Goal: Transaction & Acquisition: Purchase product/service

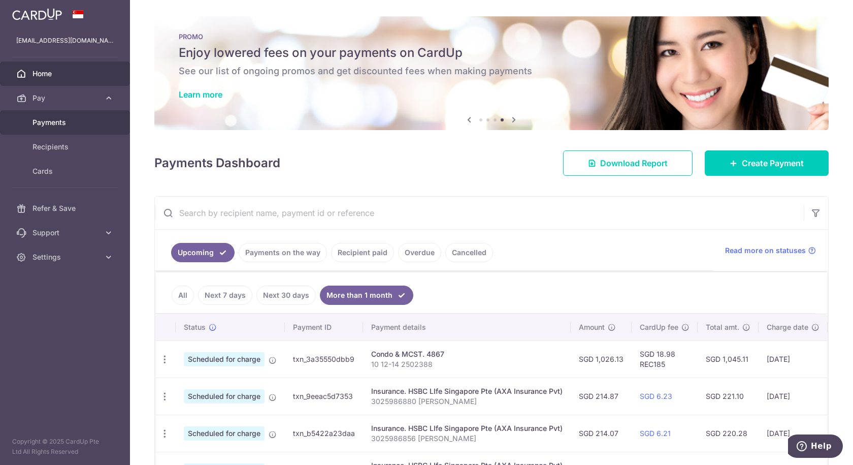
click at [58, 120] on span "Payments" at bounding box center [65, 122] width 67 height 10
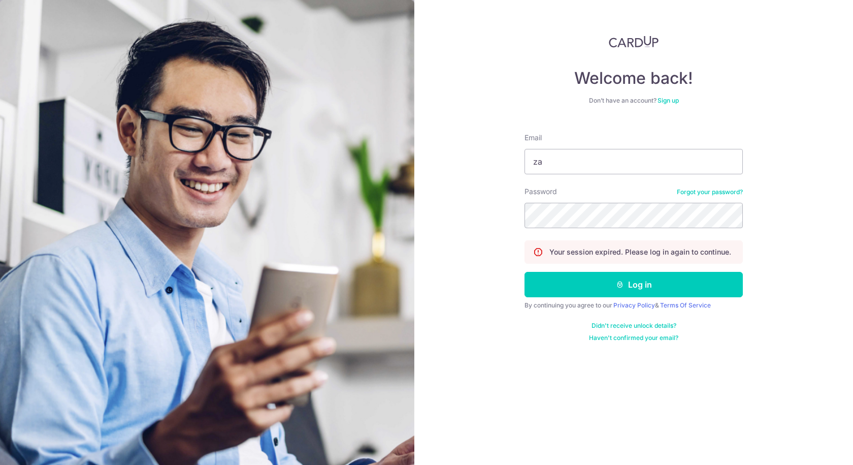
type input "zahirahsauki@gmail.com"
click at [524, 272] on button "Log in" at bounding box center [633, 284] width 218 height 25
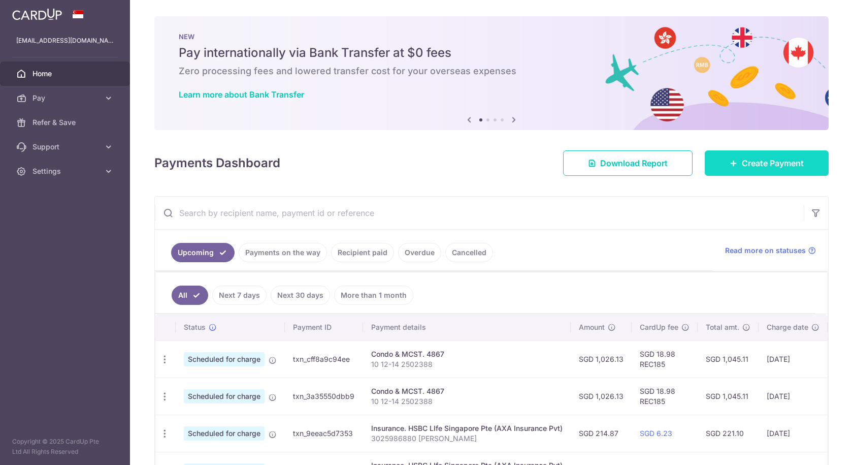
click at [770, 165] on span "Create Payment" at bounding box center [773, 163] width 62 height 12
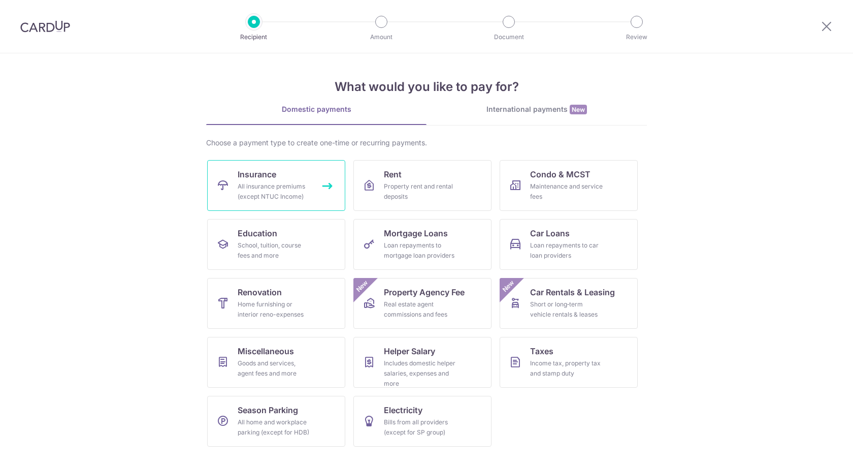
click at [282, 189] on div "All insurance premiums (except NTUC Income)" at bounding box center [274, 191] width 73 height 20
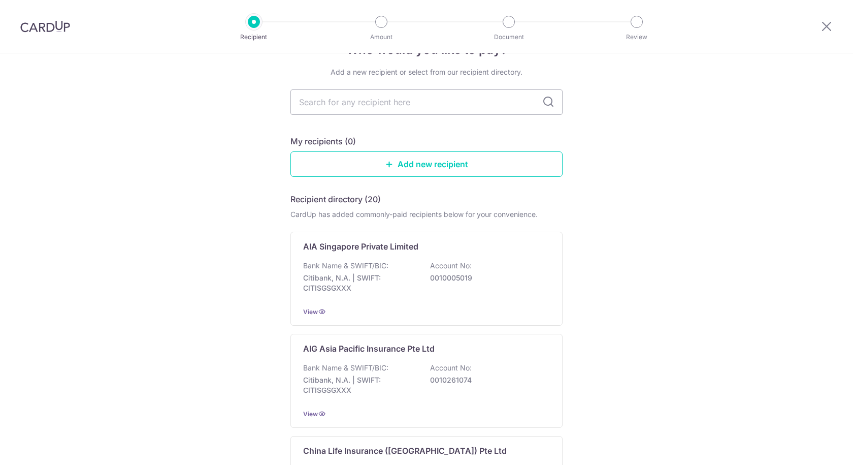
scroll to position [51, 0]
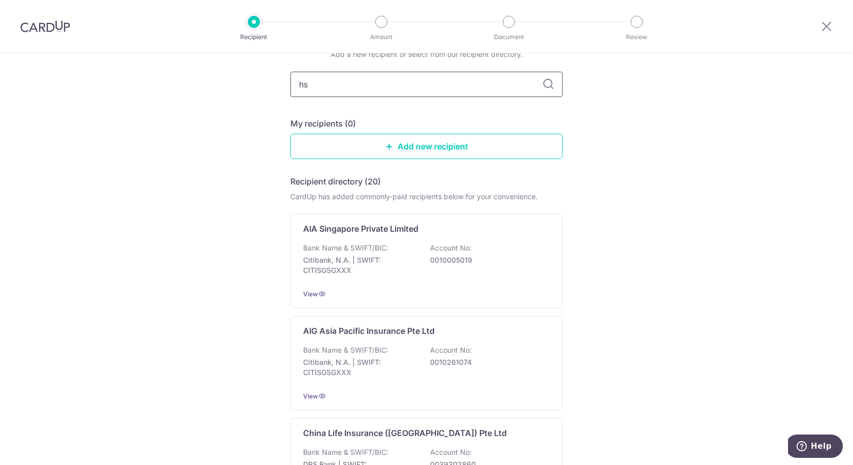
type input "hsb"
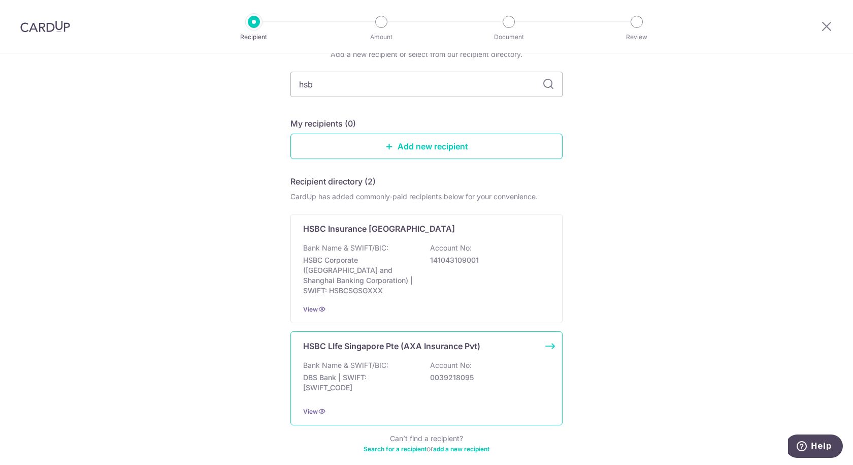
click at [367, 360] on p "Bank Name & SWIFT/BIC:" at bounding box center [345, 365] width 85 height 10
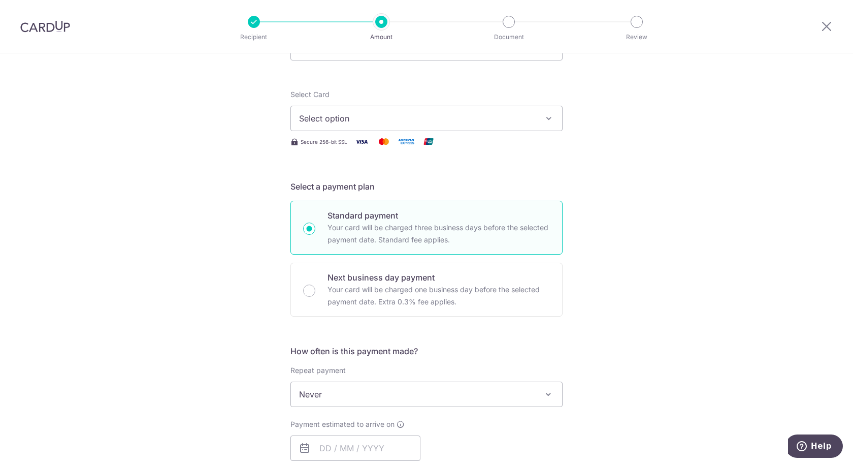
scroll to position [51, 0]
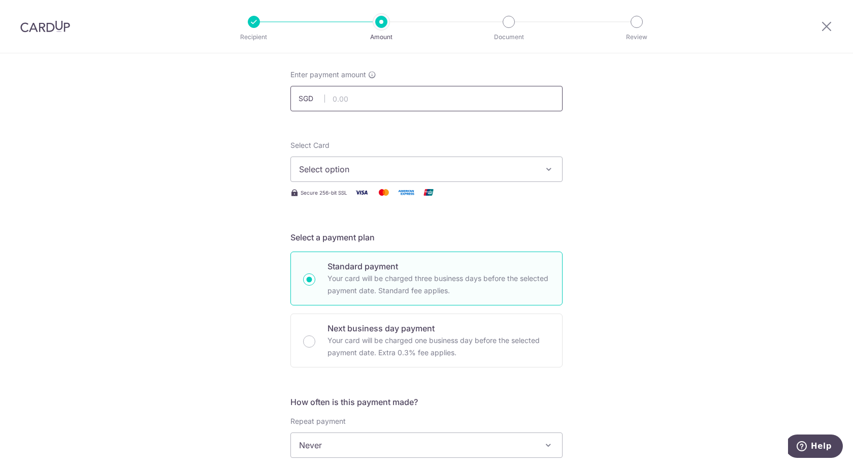
click at [339, 97] on input "text" at bounding box center [426, 98] width 272 height 25
type input "543.00"
click at [581, 129] on div "Tell us more about your payment Enter payment amount SGD 543.00 543.00 Select C…" at bounding box center [426, 462] width 853 height 918
click at [488, 166] on span "Select option" at bounding box center [417, 169] width 237 height 12
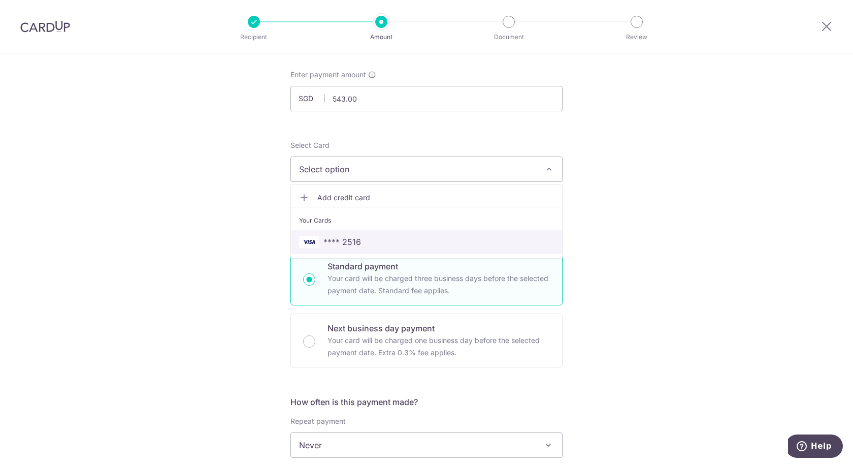
click at [412, 241] on span "**** 2516" at bounding box center [426, 242] width 255 height 12
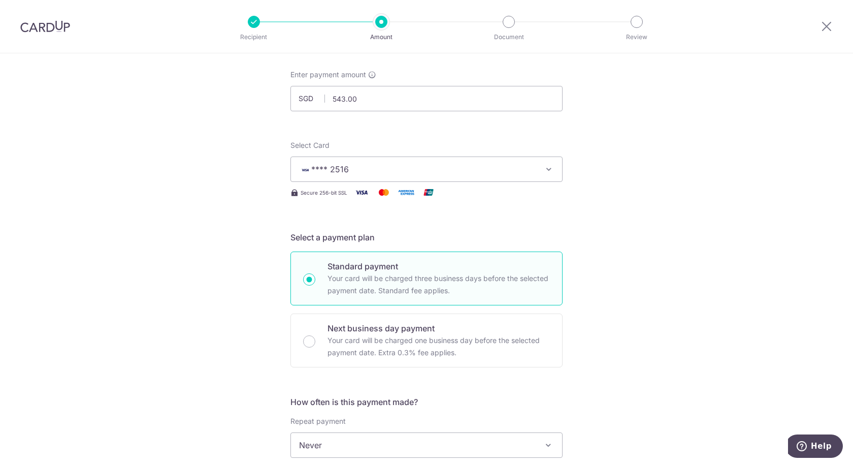
click at [654, 238] on div "Tell us more about your payment Enter payment amount SGD 543.00 543.00 Select C…" at bounding box center [426, 462] width 853 height 918
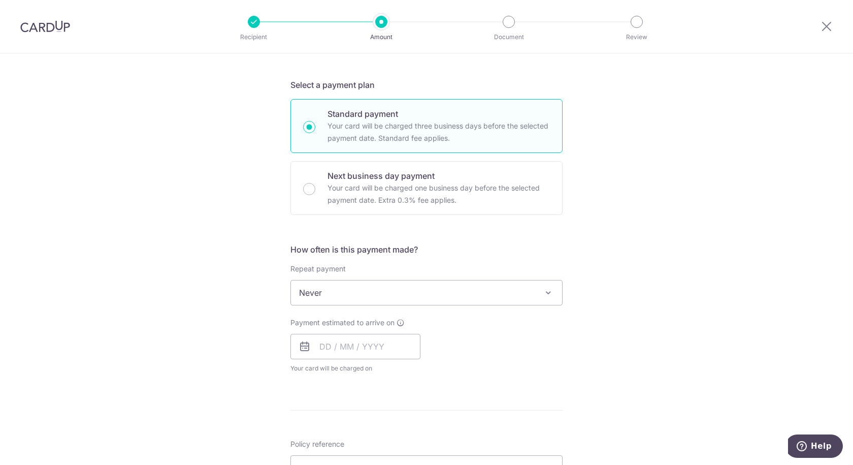
scroll to position [254, 0]
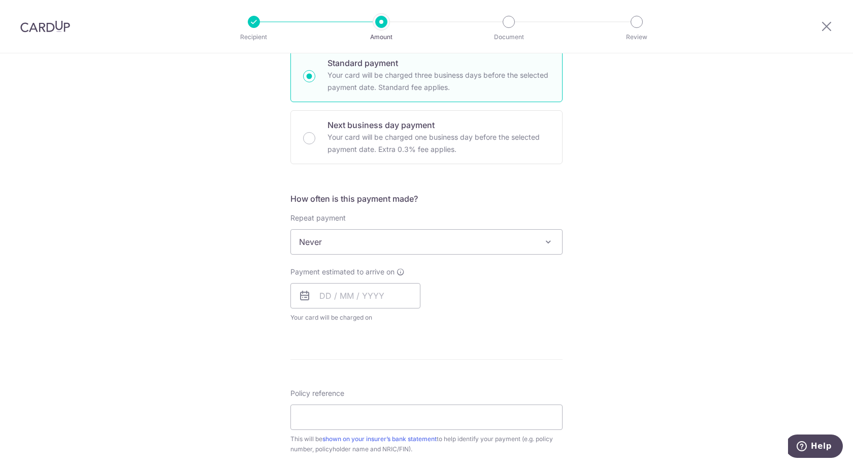
click at [534, 237] on span "Never" at bounding box center [426, 241] width 271 height 24
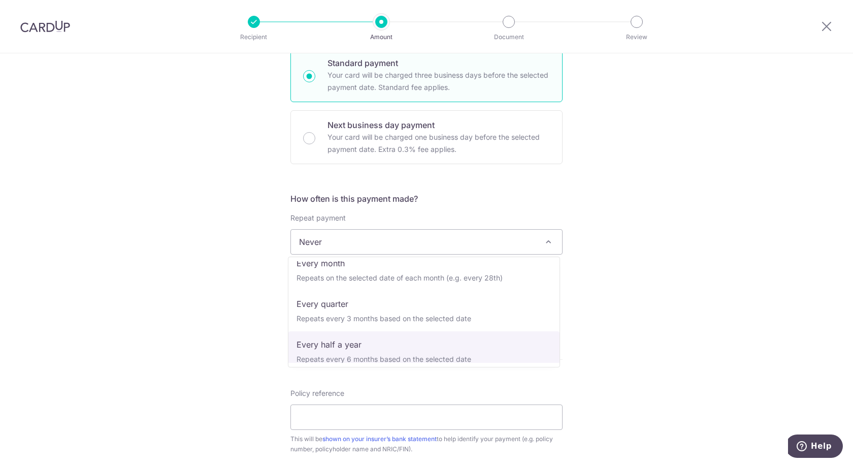
scroll to position [142, 0]
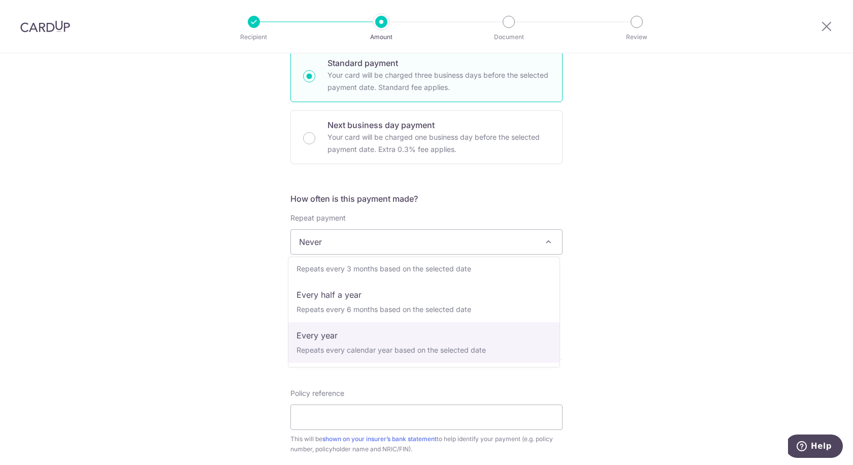
select select "6"
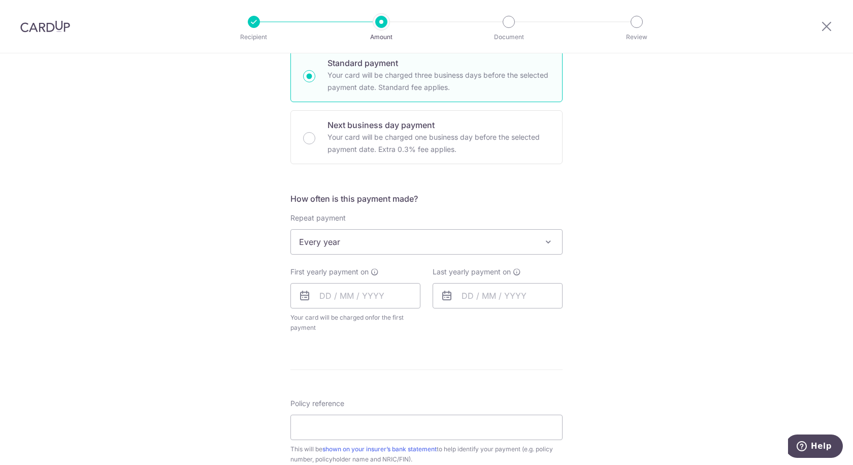
click at [601, 290] on div "Tell us more about your payment Enter payment amount SGD 543.00 543.00 Select C…" at bounding box center [426, 263] width 853 height 929
click at [362, 298] on input "text" at bounding box center [355, 295] width 130 height 25
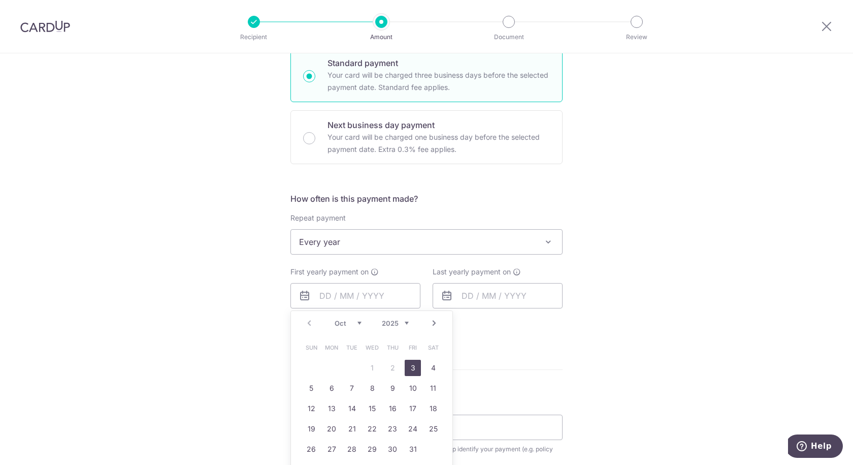
drag, startPoint x: 409, startPoint y: 366, endPoint x: 496, endPoint y: 342, distance: 90.7
click at [409, 366] on link "3" at bounding box center [413, 367] width 16 height 16
type input "[DATE]"
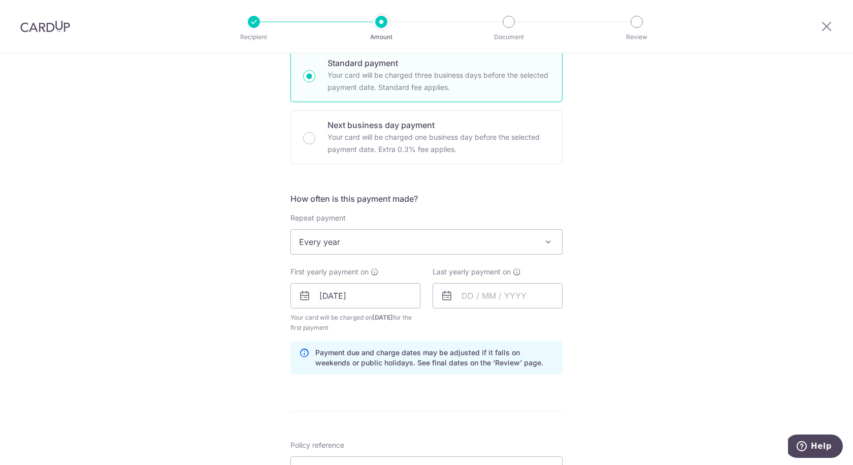
click at [578, 330] on div "Tell us more about your payment Enter payment amount SGD 543.00 543.00 Select C…" at bounding box center [426, 284] width 853 height 970
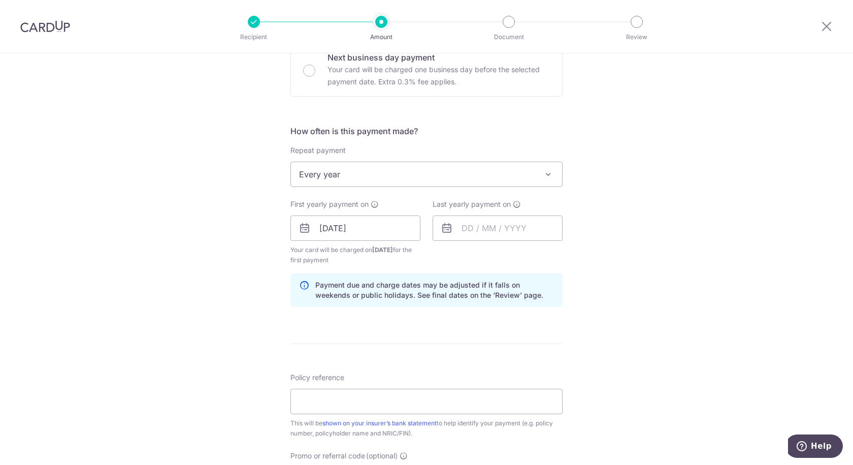
scroll to position [305, 0]
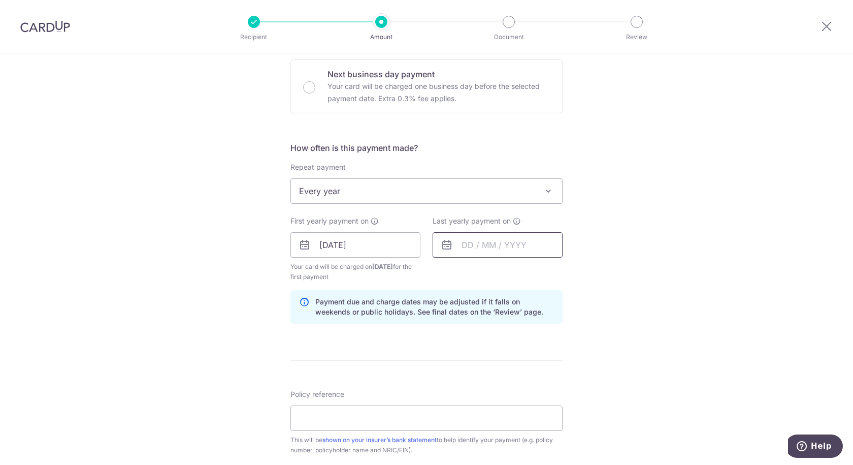
click at [488, 250] on input "text" at bounding box center [498, 244] width 130 height 25
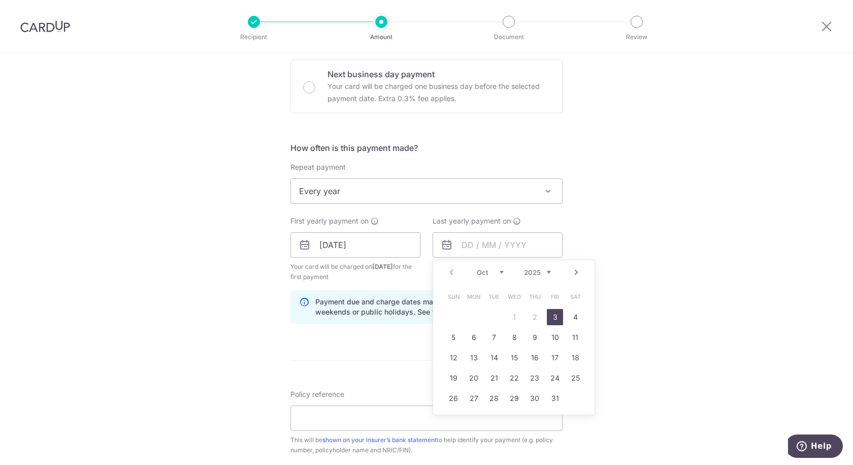
click at [543, 269] on select "2025 2026 2027 2028 2029 2030 2031 2032 2033 2034 2035" at bounding box center [537, 272] width 27 height 8
click at [663, 263] on div "Tell us more about your payment Enter payment amount SGD 543.00 543.00 Select C…" at bounding box center [426, 234] width 853 height 970
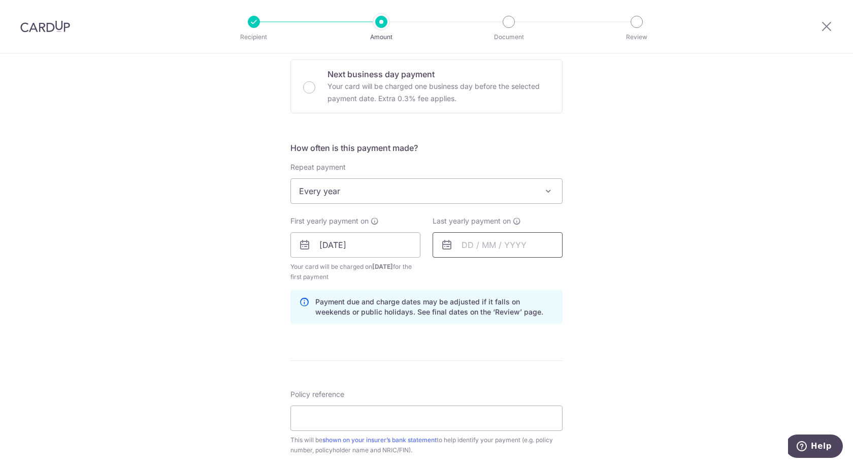
click at [523, 250] on input "text" at bounding box center [498, 244] width 130 height 25
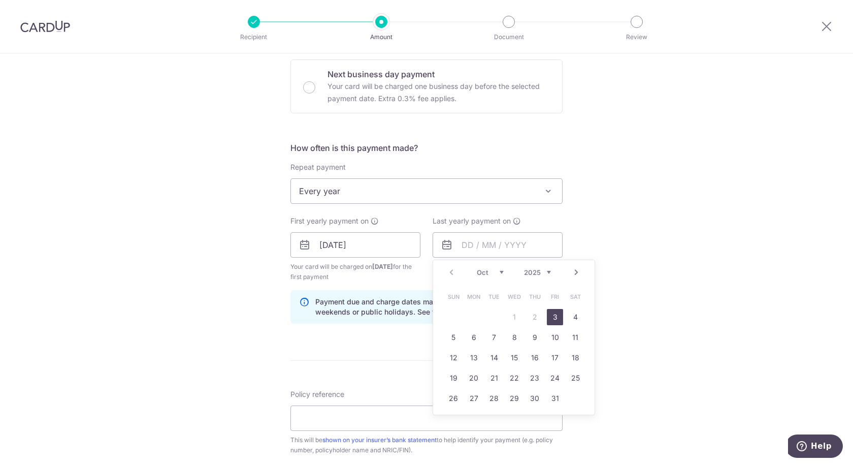
click at [542, 273] on select "2025 2026 2027 2028 2029 2030 2031 2032 2033 2034 2035" at bounding box center [537, 272] width 27 height 8
click at [535, 317] on link "1" at bounding box center [535, 317] width 16 height 16
type input "01/10/2026"
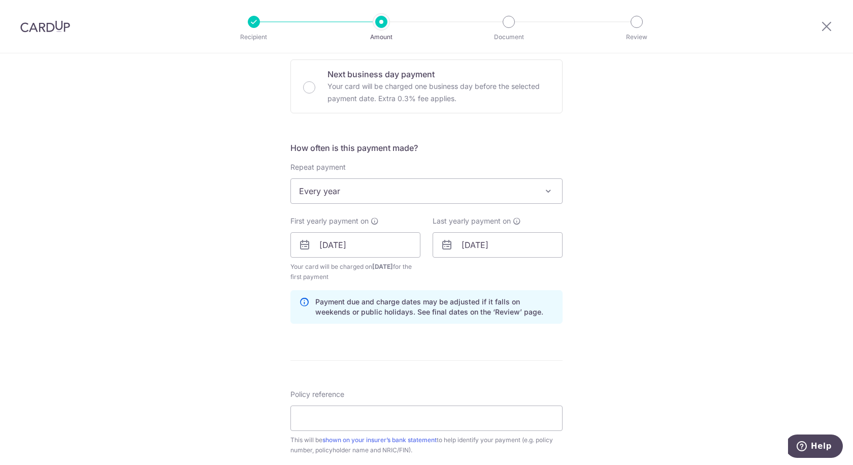
click at [618, 294] on div "Tell us more about your payment Enter payment amount SGD 543.00 543.00 Select C…" at bounding box center [426, 234] width 853 height 970
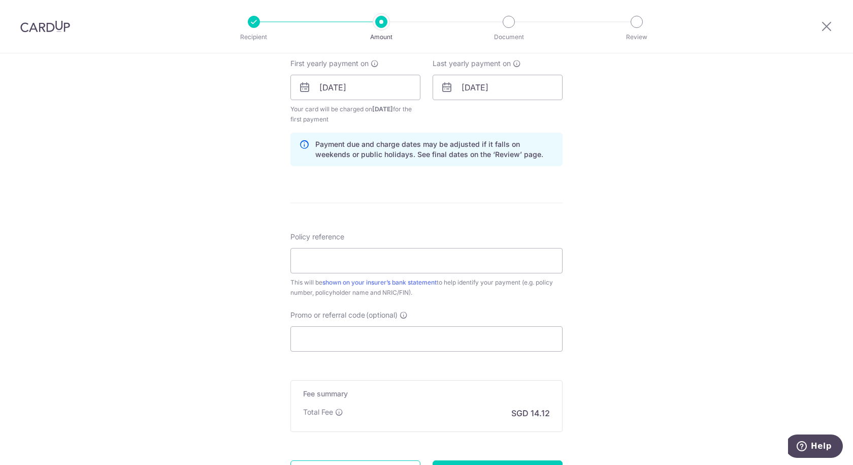
scroll to position [508, 0]
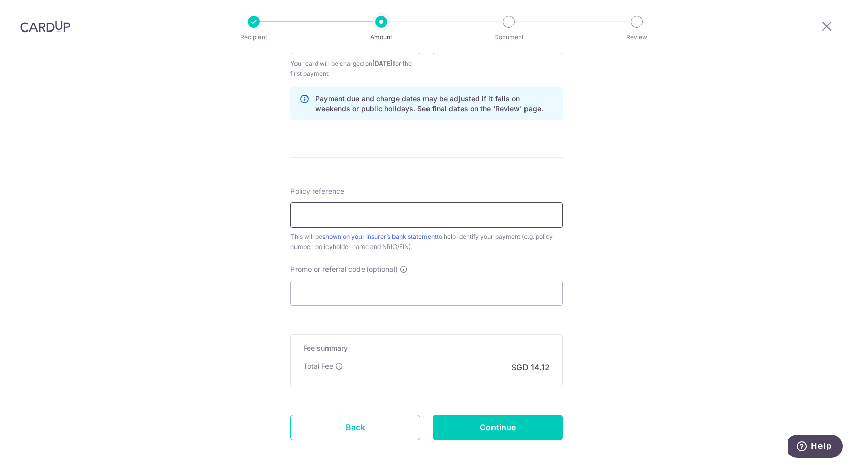
click at [441, 221] on input "Policy reference" at bounding box center [426, 214] width 272 height 25
drag, startPoint x: 360, startPoint y: 215, endPoint x: 505, endPoint y: 219, distance: 145.3
click at [505, 219] on input "ZEYA FEROSSA BINTE MUHAMMAD FAREEZA" at bounding box center [426, 214] width 272 height 25
paste input "102-3418013"
click at [610, 231] on div "Tell us more about your payment Enter payment amount SGD 543.00 543.00 Select C…" at bounding box center [426, 31] width 853 height 970
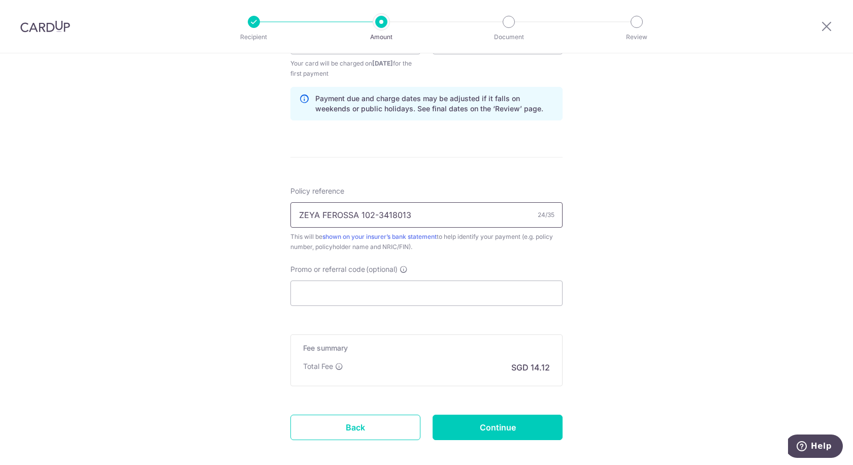
click at [374, 216] on input "ZEYA FEROSSA 102-3418013" at bounding box center [426, 214] width 272 height 25
click at [377, 215] on input "ZEYA FEROSSA 102-3418013" at bounding box center [426, 214] width 272 height 25
type input "ZEYA FEROSSA 1023418013"
click at [595, 244] on div "Tell us more about your payment Enter payment amount SGD 543.00 543.00 Select C…" at bounding box center [426, 31] width 853 height 970
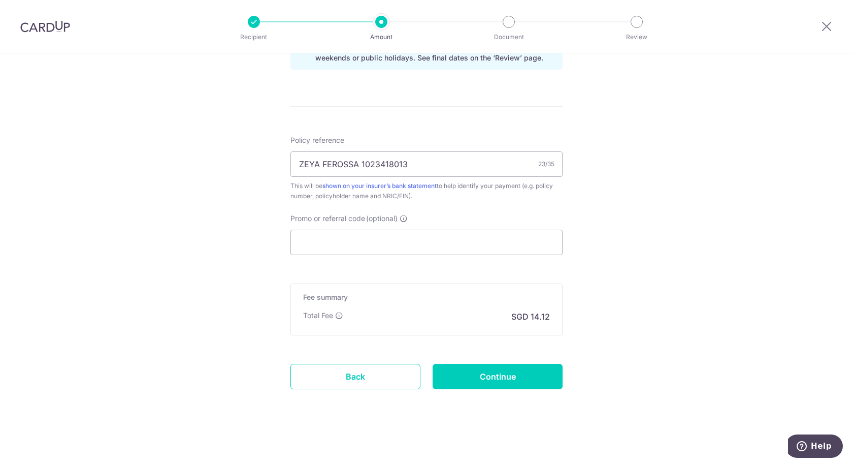
scroll to position [559, 0]
click at [442, 245] on input "Promo or referral code (optional)" at bounding box center [426, 241] width 272 height 25
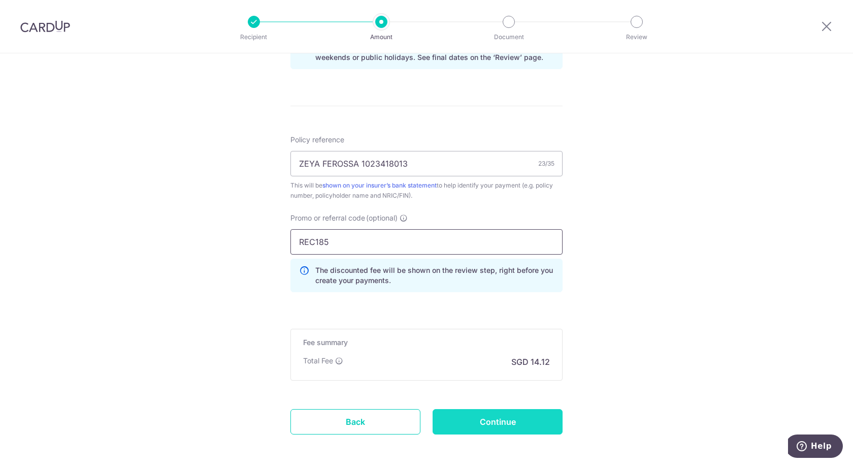
type input "REC185"
click at [534, 418] on input "Continue" at bounding box center [498, 421] width 130 height 25
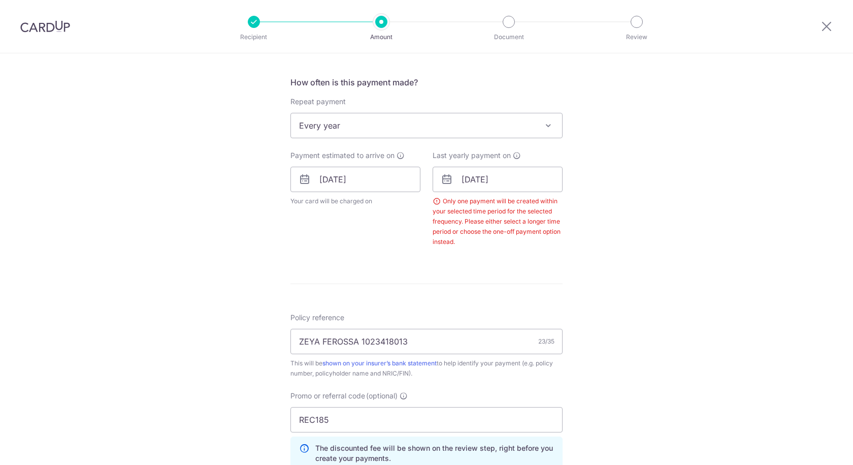
scroll to position [360, 0]
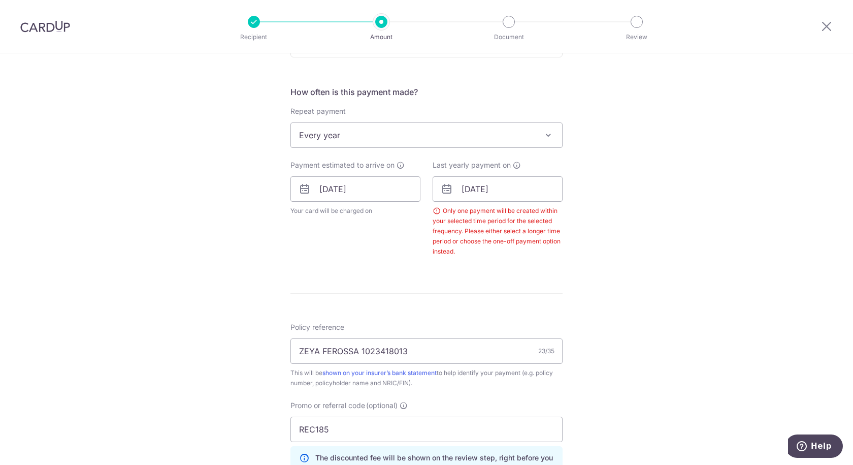
click at [467, 137] on span "Every year" at bounding box center [426, 135] width 271 height 24
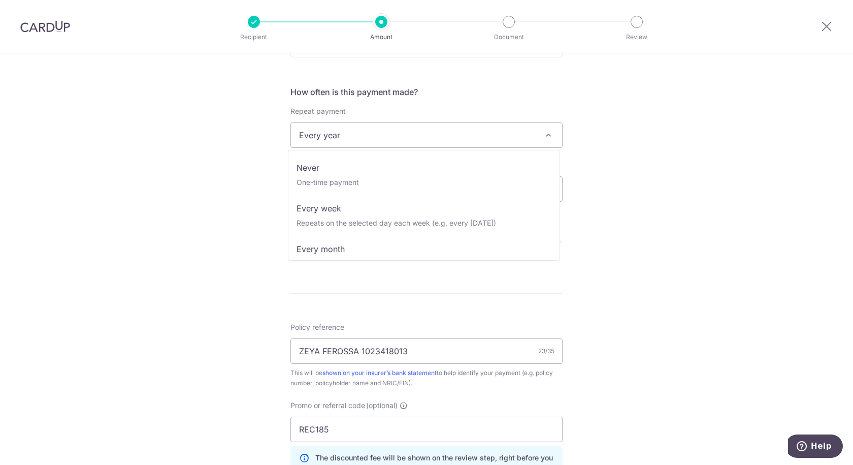
scroll to position [122, 0]
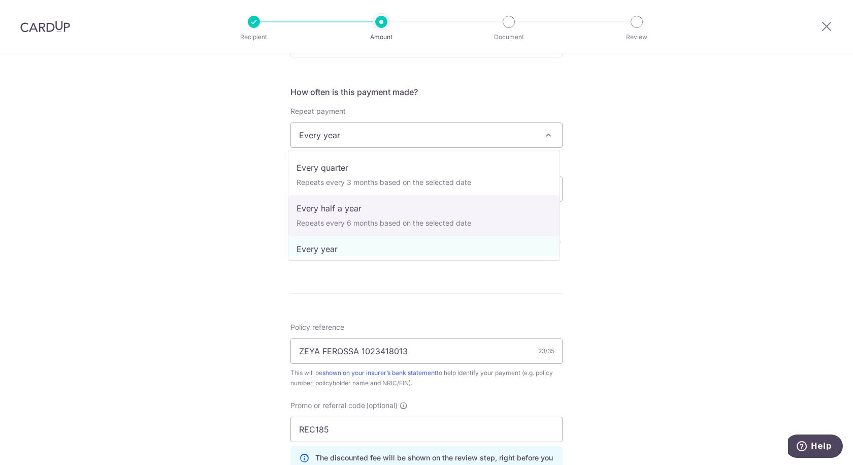
select select "5"
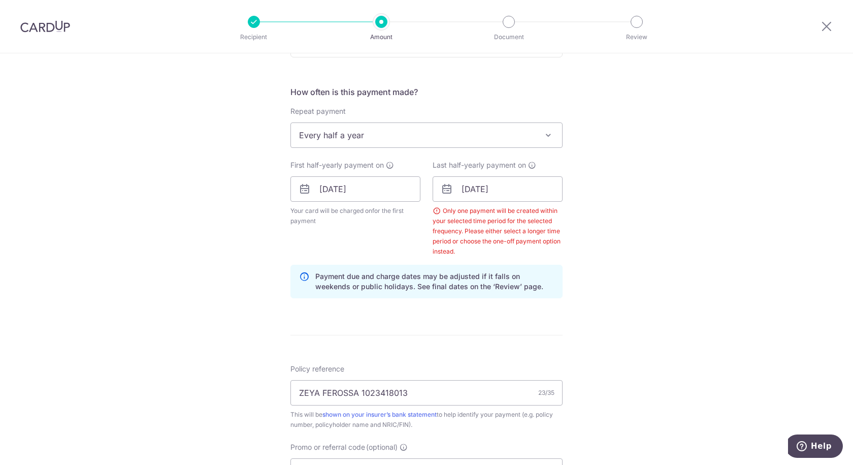
click at [612, 219] on div "Tell us more about your payment Enter payment amount SGD 543.00 543.00 Select C…" at bounding box center [426, 216] width 853 height 1046
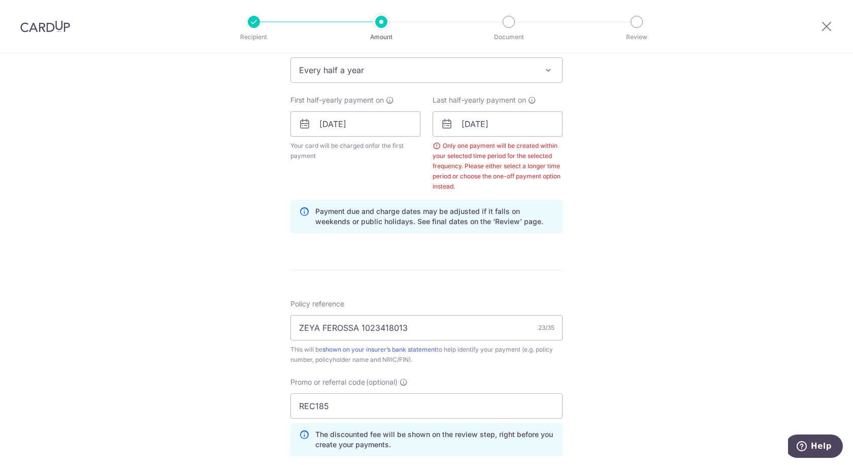
scroll to position [635, 0]
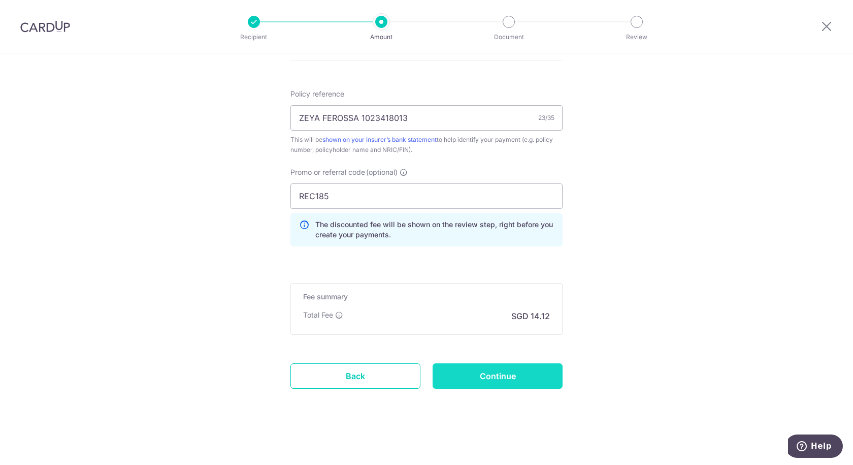
click at [525, 381] on input "Continue" at bounding box center [498, 375] width 130 height 25
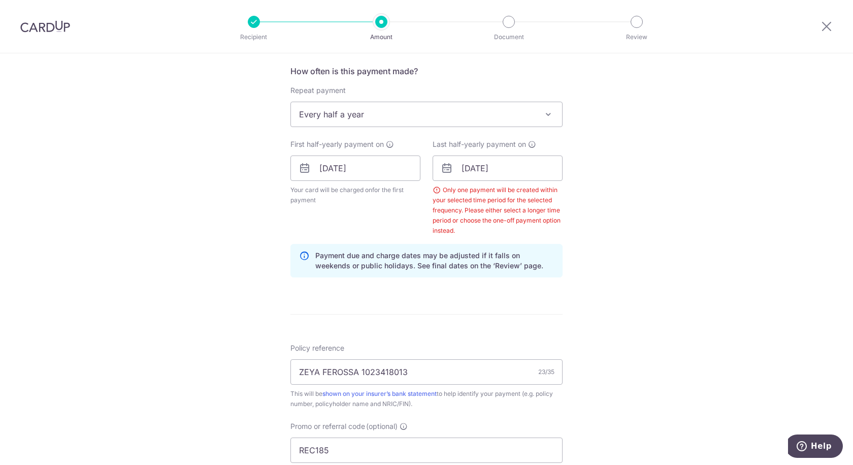
scroll to position [127, 0]
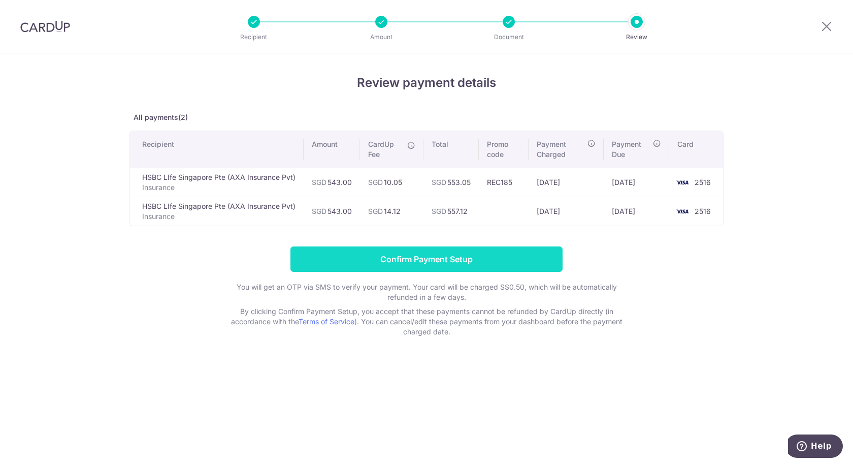
click at [501, 258] on input "Confirm Payment Setup" at bounding box center [426, 258] width 272 height 25
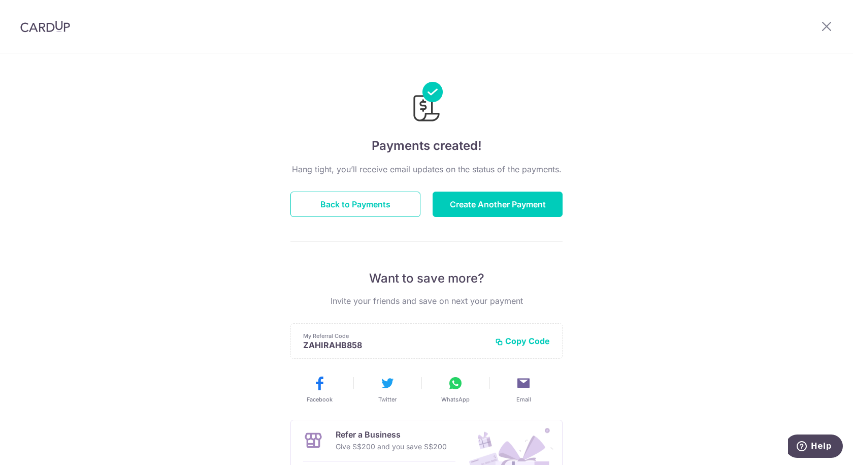
click at [49, 28] on img at bounding box center [45, 26] width 50 height 12
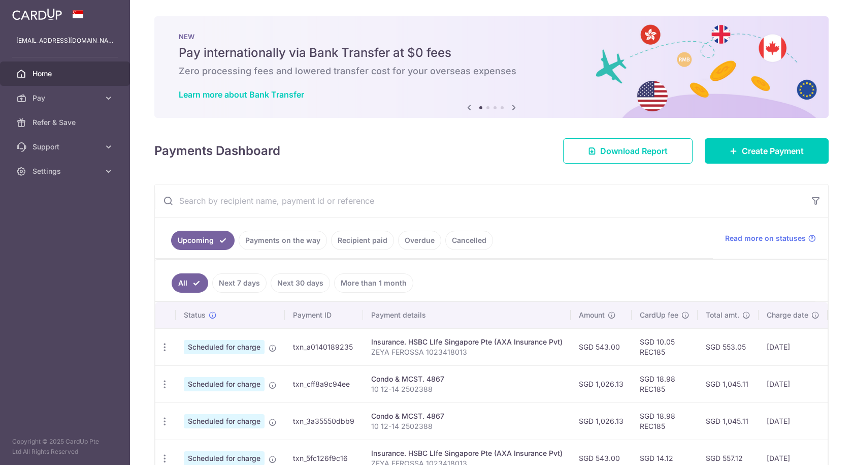
scroll to position [102, 0]
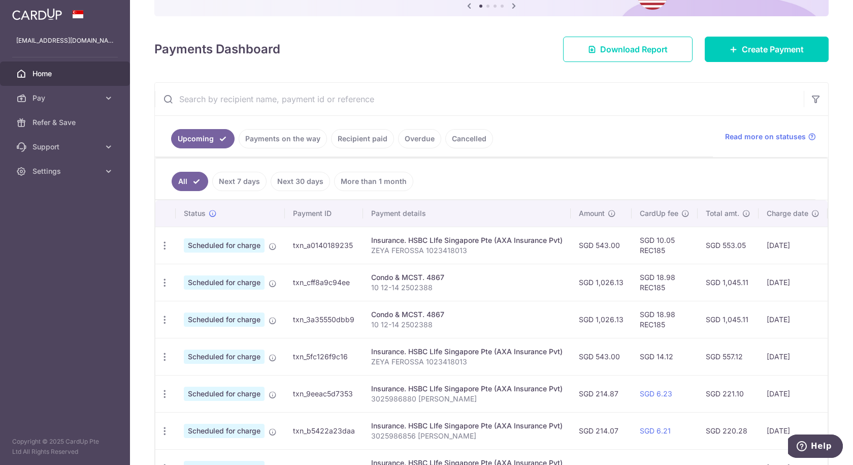
click at [430, 240] on div "Insurance. HSBC LIfe Singapore Pte (AXA Insurance Pvt)" at bounding box center [466, 240] width 191 height 10
click at [165, 247] on icon "button" at bounding box center [164, 245] width 11 height 11
click at [492, 173] on ul "All Next 7 days Next 30 days More than 1 month" at bounding box center [485, 178] width 660 height 41
click at [779, 46] on span "Create Payment" at bounding box center [773, 49] width 62 height 12
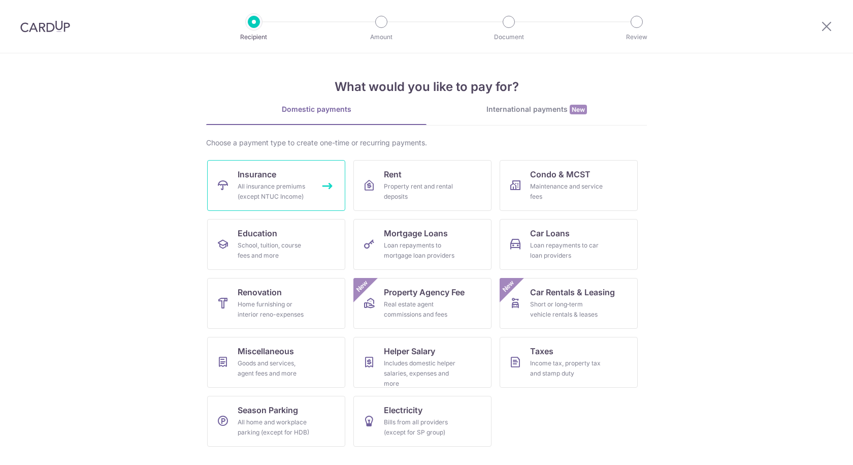
click at [265, 193] on div "All insurance premiums (except NTUC Income)" at bounding box center [274, 191] width 73 height 20
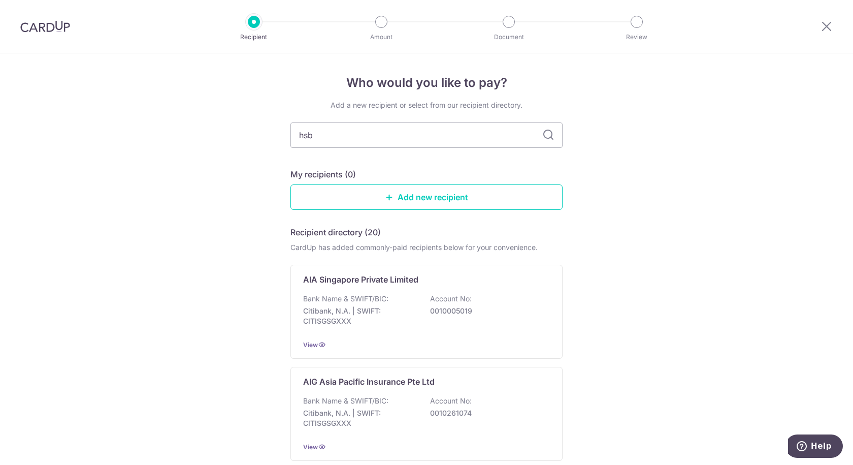
type input "hsbc"
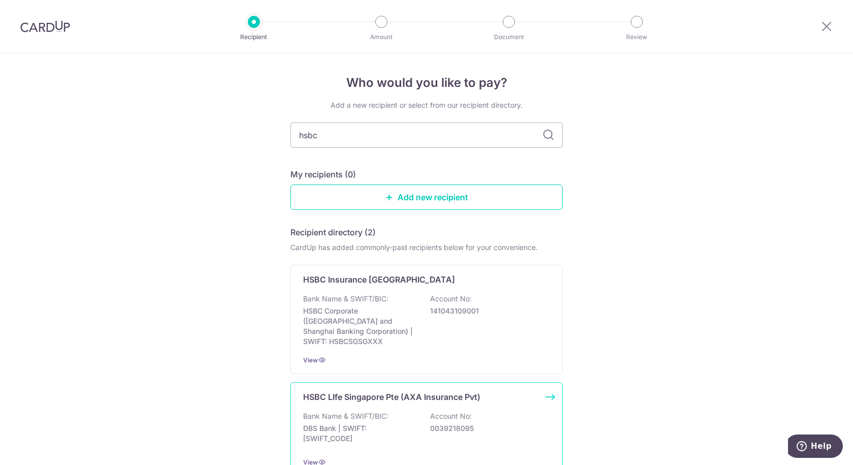
click at [402, 395] on div "HSBC LIfe Singapore Pte (AXA Insurance Pvt) Bank Name & SWIFT/BIC: DBS Bank | S…" at bounding box center [426, 429] width 272 height 94
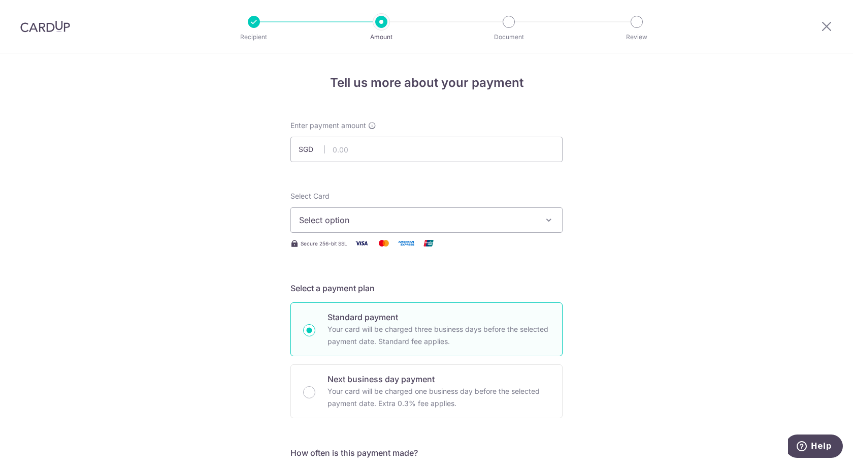
click at [44, 27] on img at bounding box center [45, 26] width 50 height 12
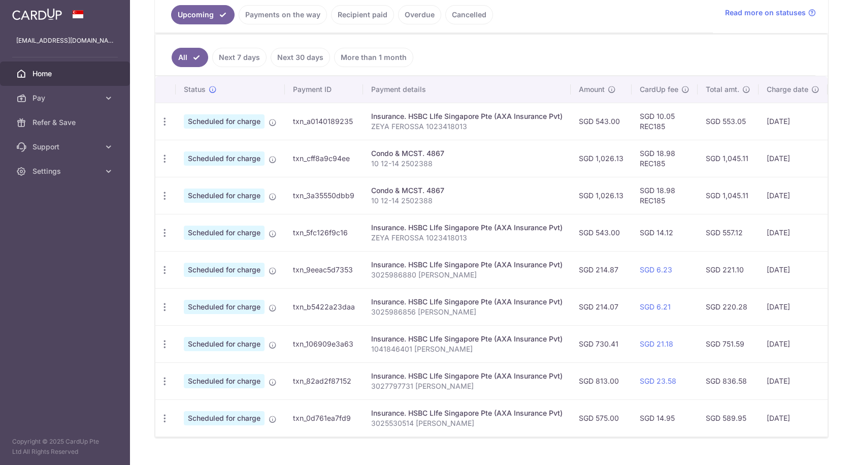
scroll to position [252, 0]
